Goal: Task Accomplishment & Management: Manage account settings

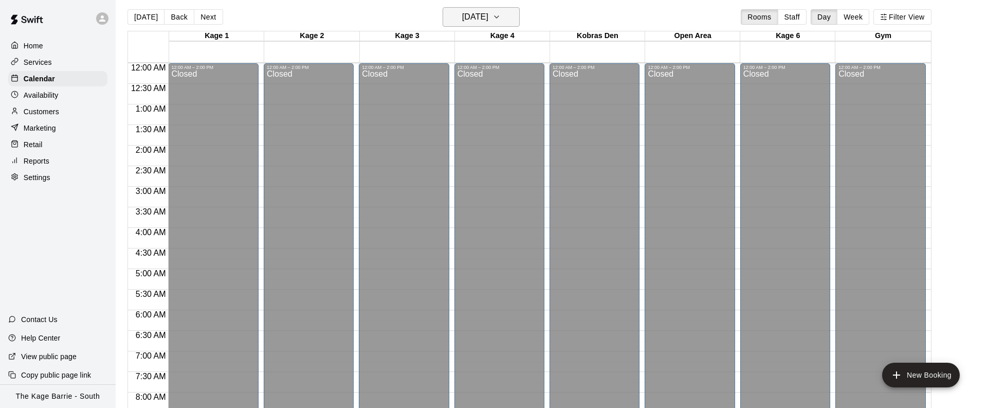
scroll to position [636, 0]
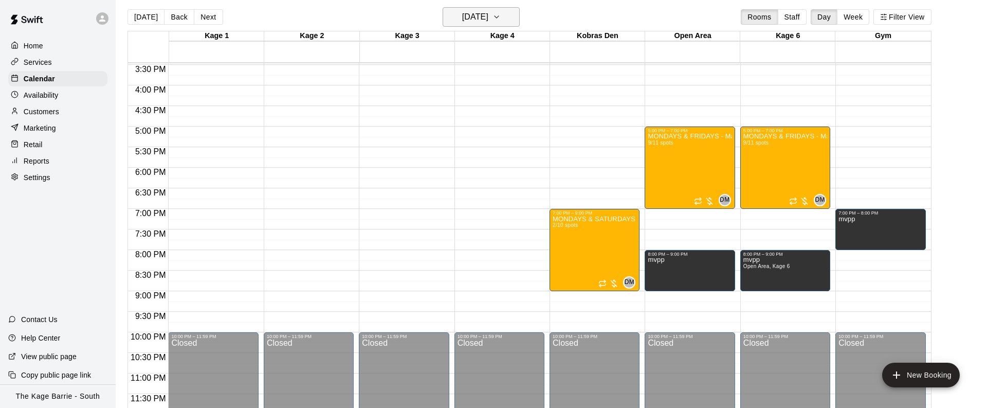
click at [515, 19] on button "[DATE]" at bounding box center [481, 17] width 77 height 20
click at [524, 44] on icon "Previous month" at bounding box center [525, 42] width 12 height 12
click at [546, 105] on button "13" at bounding box center [541, 105] width 19 height 19
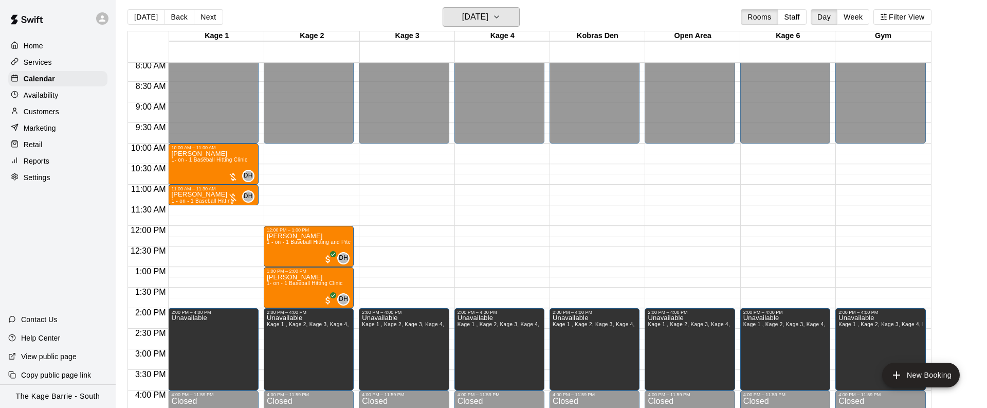
scroll to position [342, 0]
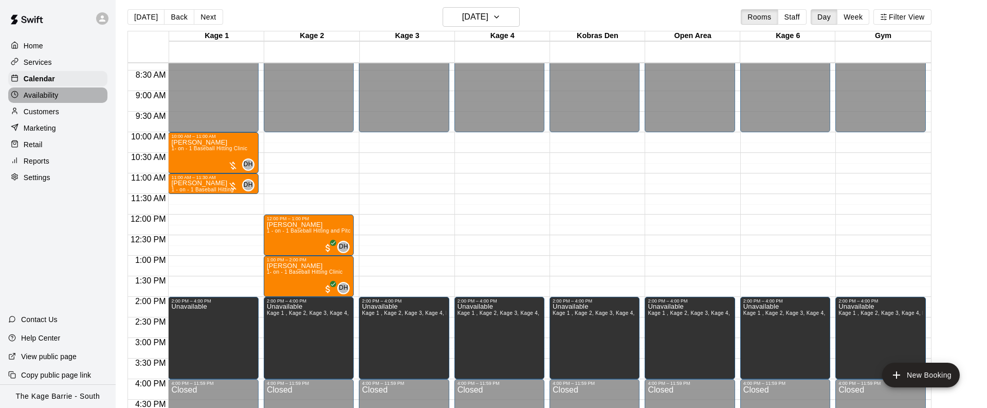
click at [55, 93] on p "Availability" at bounding box center [41, 95] width 35 height 10
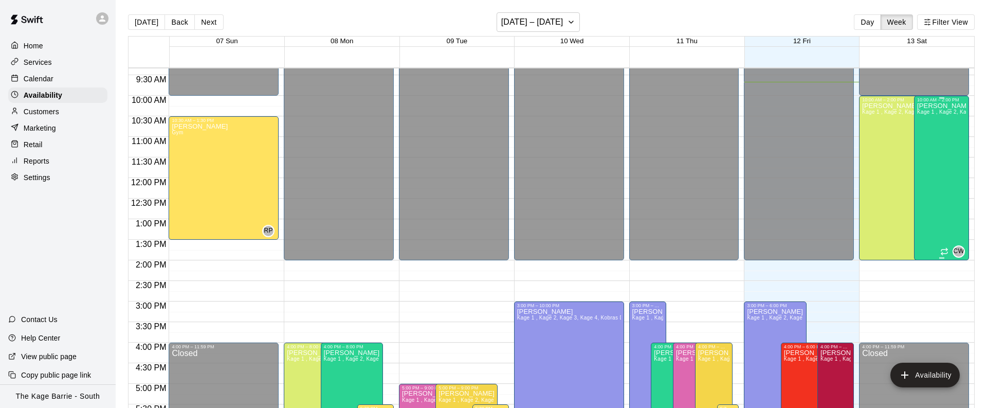
scroll to position [359, 0]
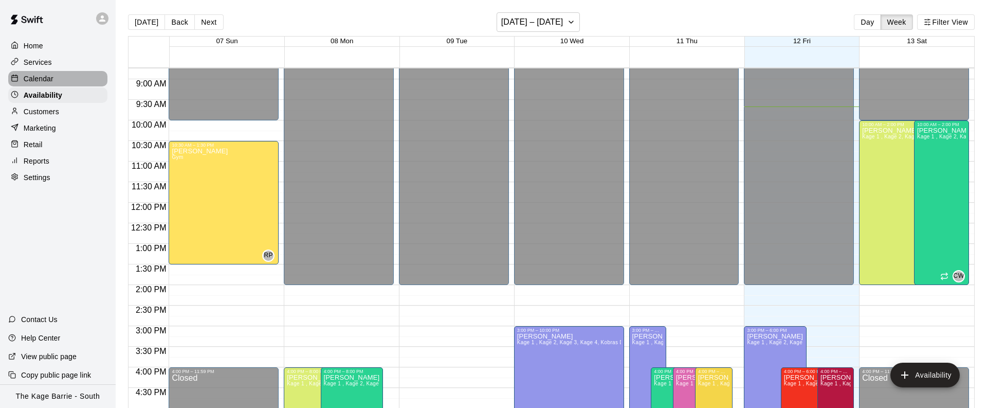
click at [65, 75] on div "Calendar" at bounding box center [57, 78] width 99 height 15
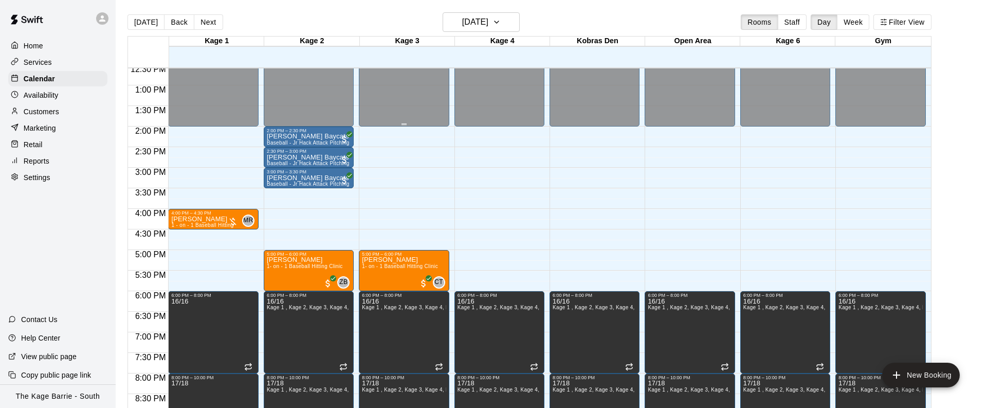
scroll to position [565, 0]
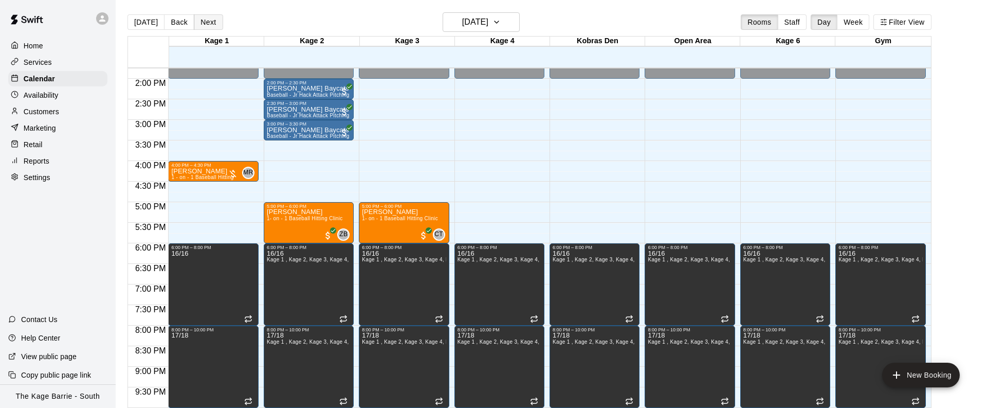
click at [212, 25] on button "Next" at bounding box center [208, 21] width 29 height 15
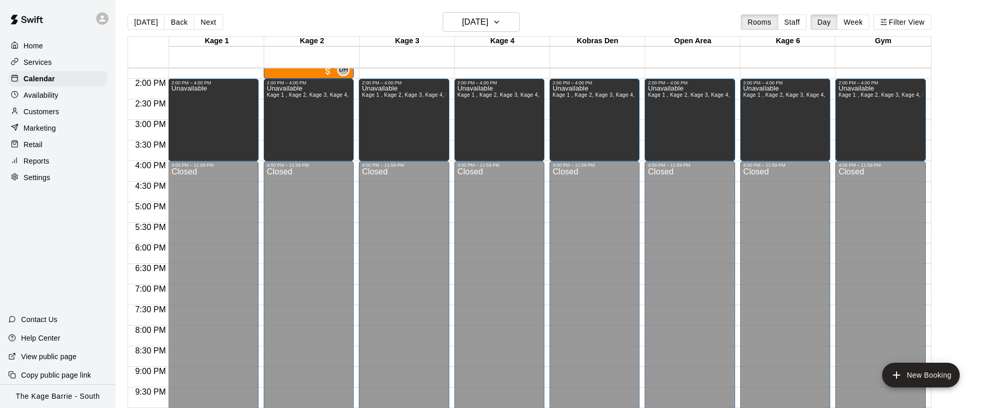
scroll to position [390, 0]
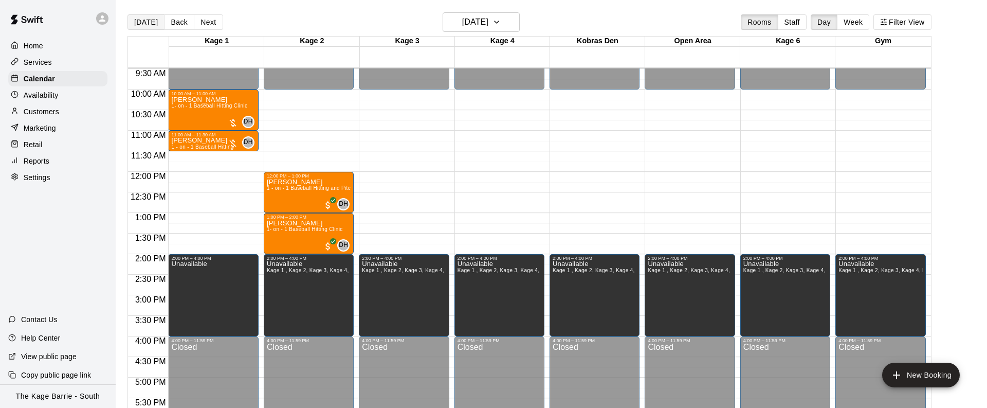
click at [153, 24] on button "[DATE]" at bounding box center [145, 21] width 37 height 15
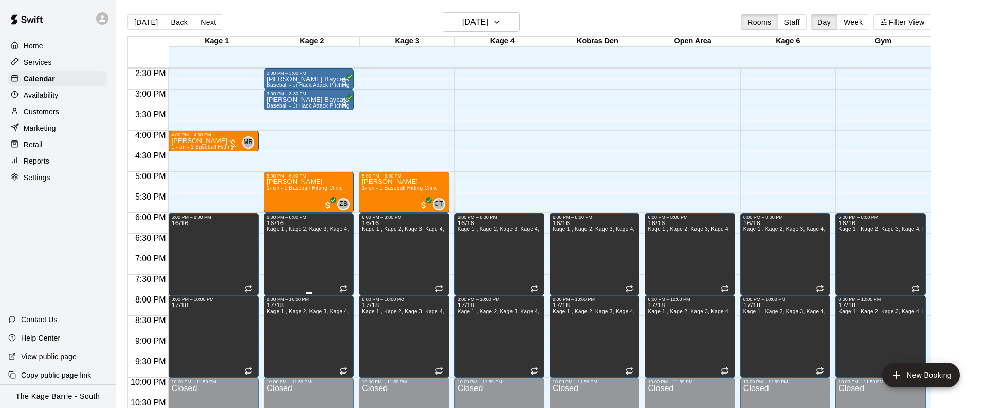
scroll to position [599, 0]
